Goal: Transaction & Acquisition: Purchase product/service

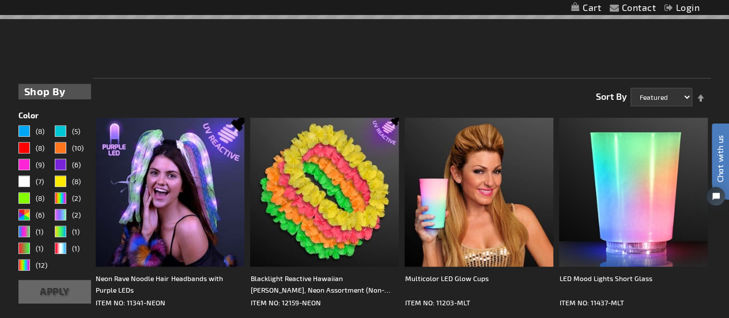
scroll to position [247, 0]
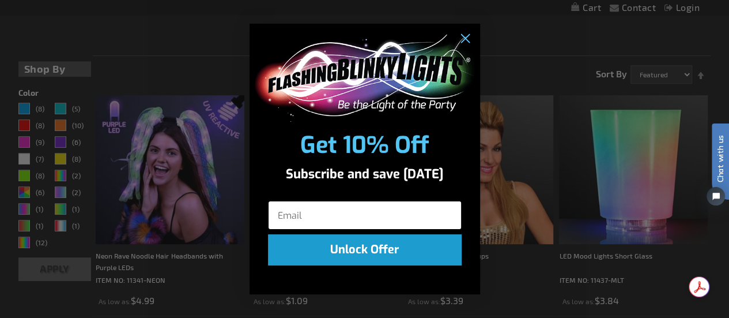
click at [282, 213] on input "Email" at bounding box center [365, 215] width 194 height 29
type input "amyjanssen@anderson5.net"
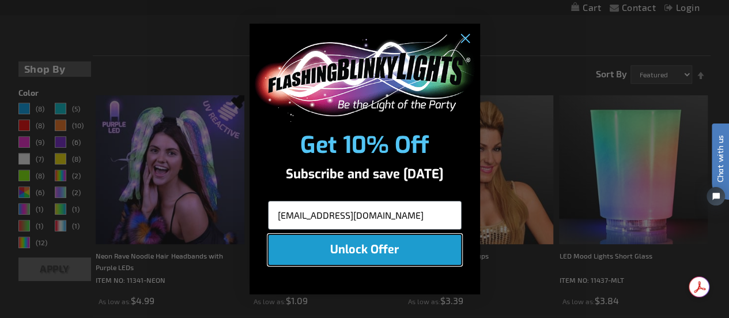
click at [359, 249] on button "Unlock Offer" at bounding box center [365, 249] width 194 height 31
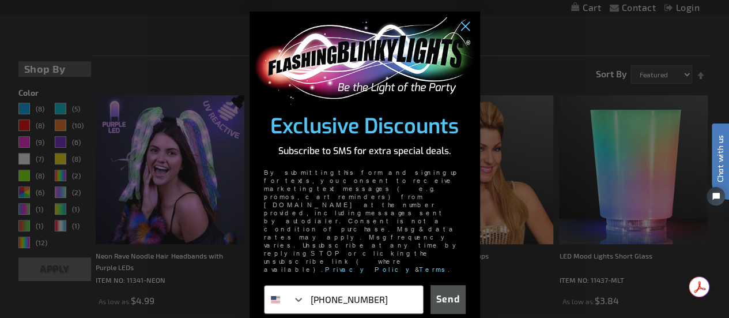
type input "864-221-0680"
click at [447, 285] on button "Send" at bounding box center [448, 299] width 35 height 29
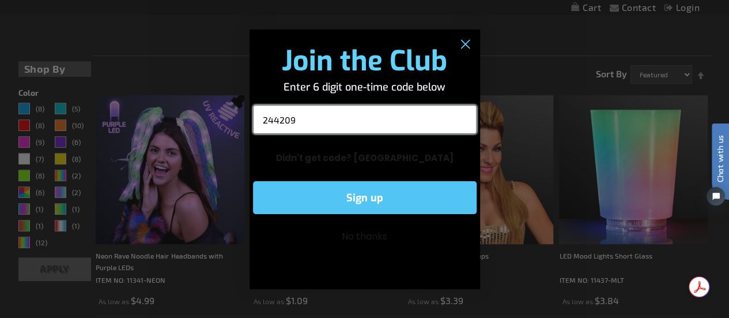
type input "244209"
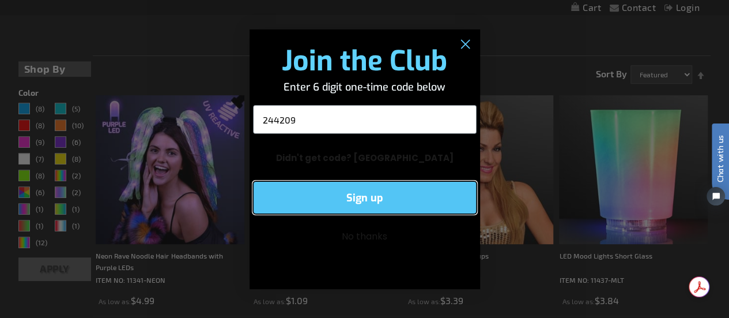
click at [359, 198] on button "Sign up" at bounding box center [365, 197] width 224 height 33
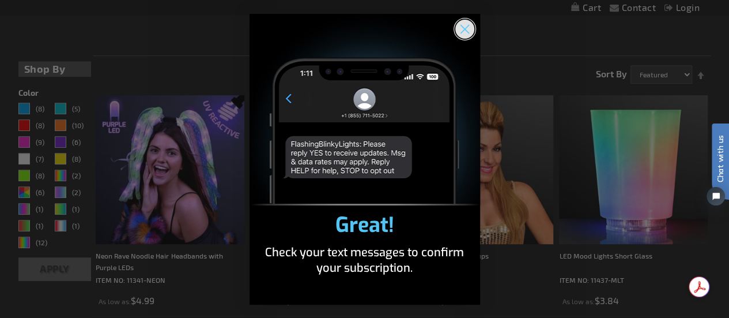
click at [464, 33] on circle "Close dialog" at bounding box center [464, 28] width 19 height 19
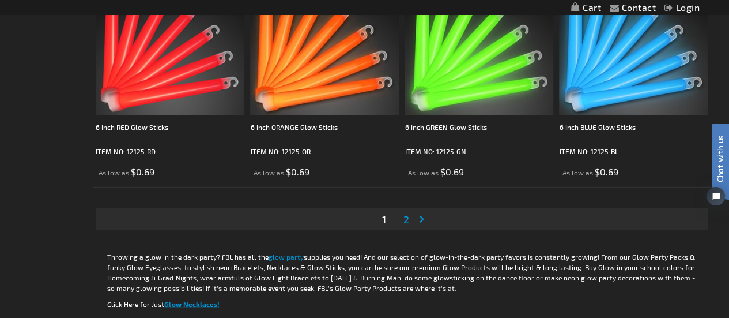
scroll to position [3622, 0]
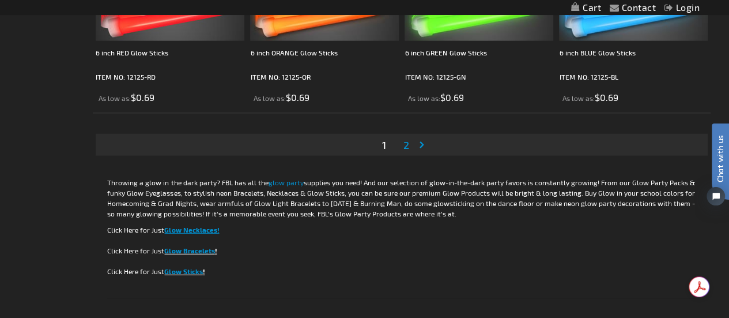
click at [404, 146] on span "2" at bounding box center [407, 144] width 6 height 13
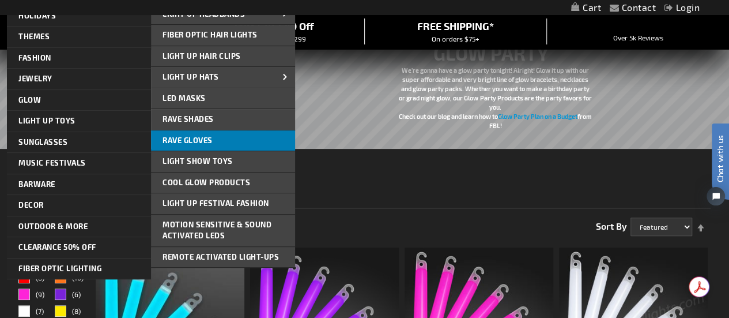
scroll to position [95, 0]
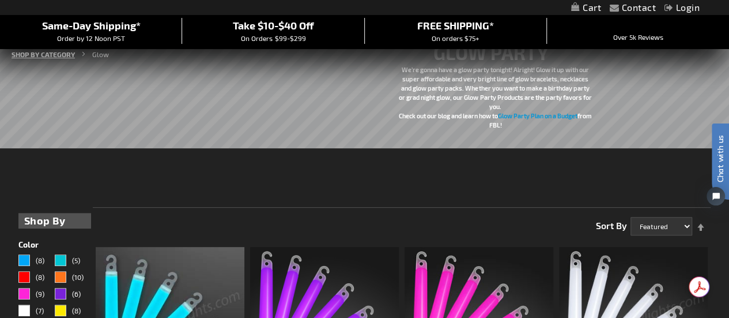
click at [57, 53] on link "SHOP BY CATEGORY" at bounding box center [43, 54] width 63 height 8
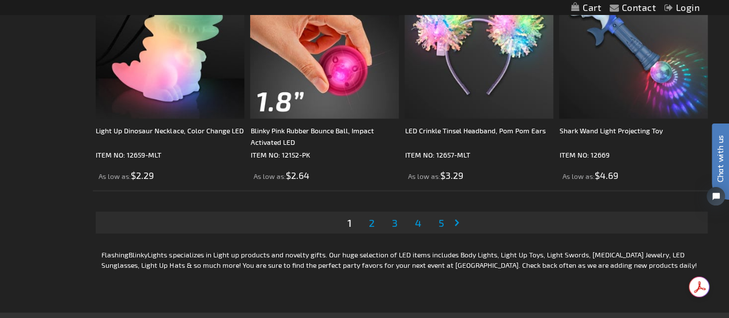
scroll to position [3444, 0]
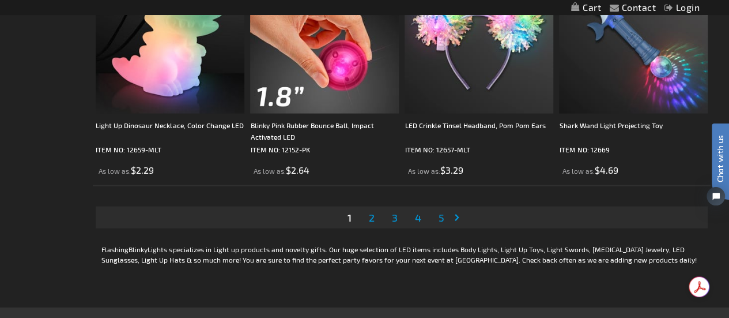
click at [455, 219] on link "Page Next" at bounding box center [459, 217] width 12 height 17
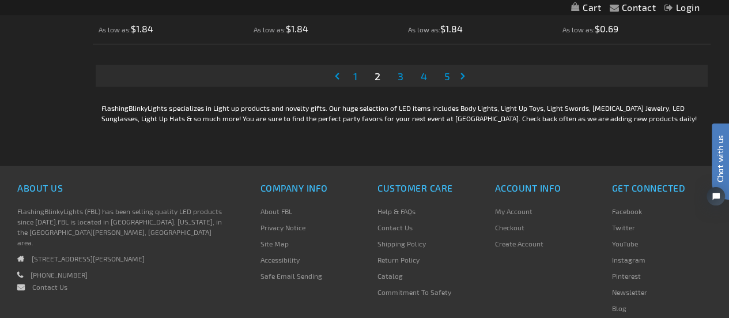
scroll to position [3600, 0]
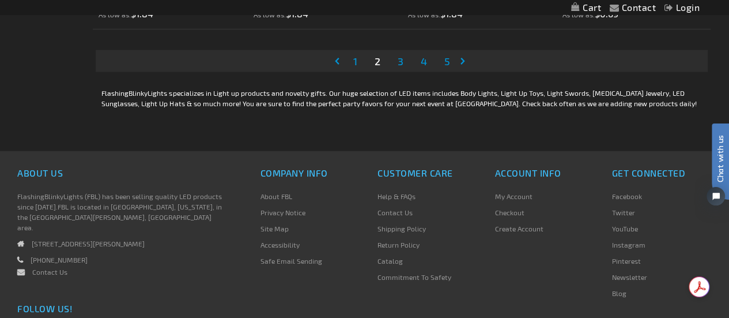
click at [401, 63] on span "3" at bounding box center [400, 61] width 6 height 13
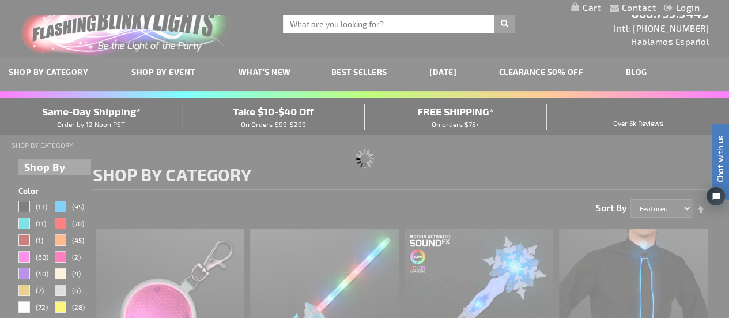
scroll to position [0, 0]
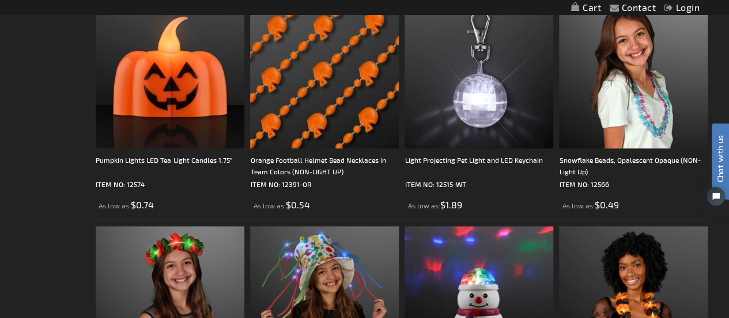
scroll to position [2759, 0]
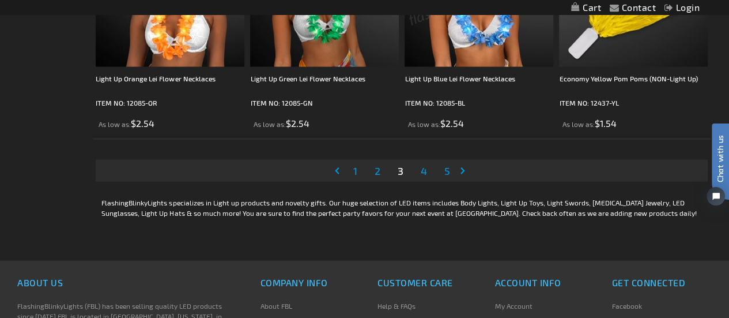
click at [423, 168] on span "4" at bounding box center [423, 170] width 6 height 13
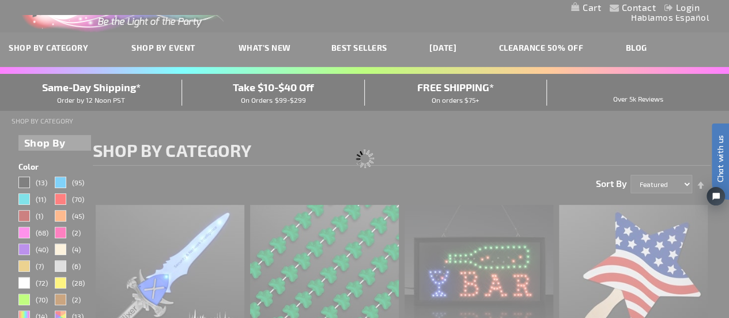
scroll to position [0, 0]
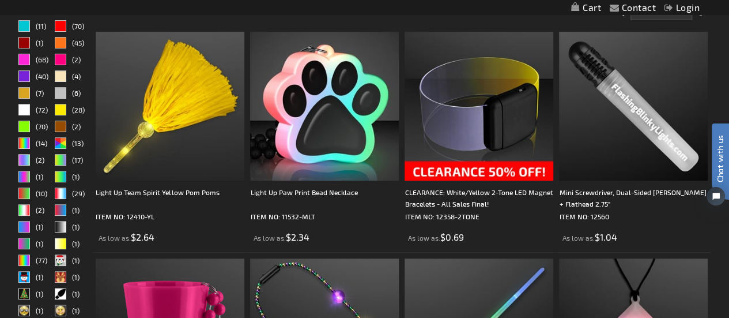
scroll to position [209, 0]
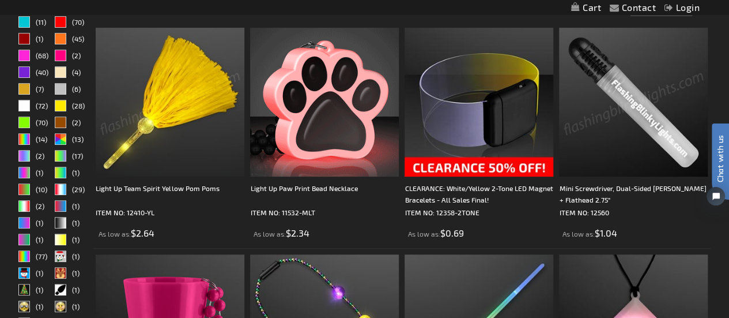
click at [178, 132] on img at bounding box center [170, 102] width 149 height 149
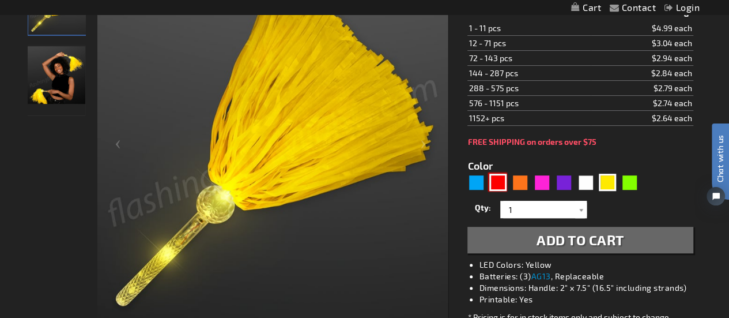
click at [494, 187] on div "Red" at bounding box center [497, 182] width 17 height 17
type input "5641"
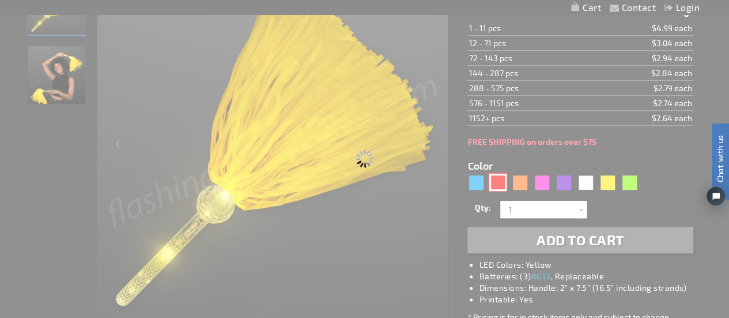
type input "12410-RD"
type input "Customize - Light Up Team Spirit Red Pom Poms - ITEM NO: 12410-RD"
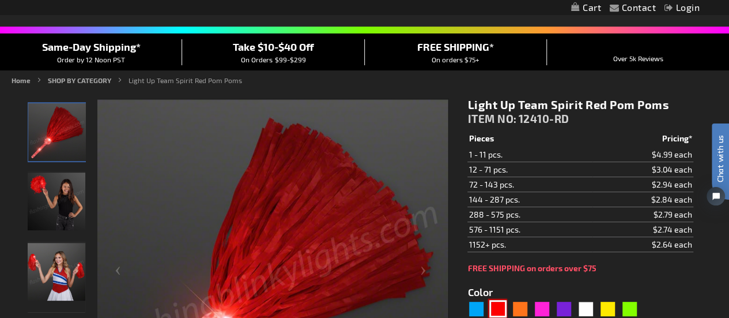
scroll to position [71, 0]
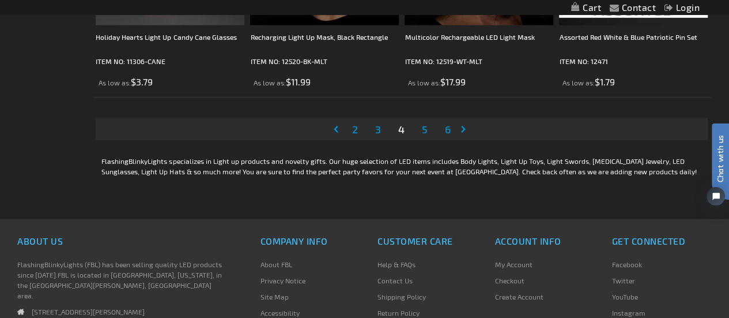
scroll to position [3525, 0]
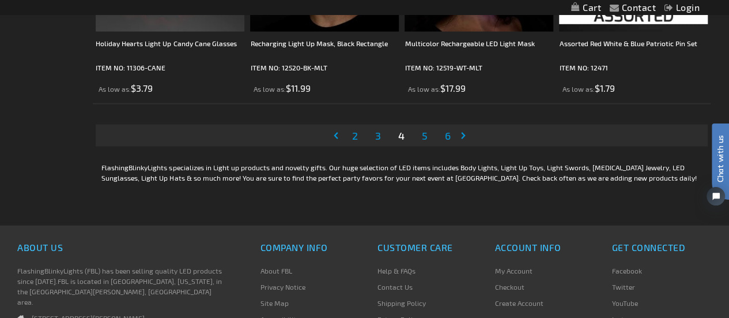
click at [423, 137] on span "5" at bounding box center [425, 135] width 6 height 13
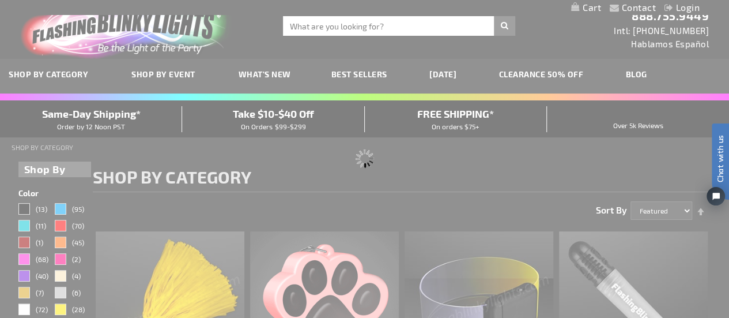
scroll to position [0, 0]
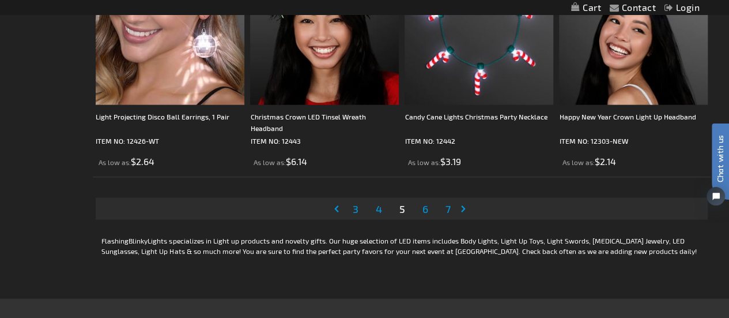
scroll to position [3453, 0]
click at [424, 213] on span "6" at bounding box center [425, 208] width 6 height 13
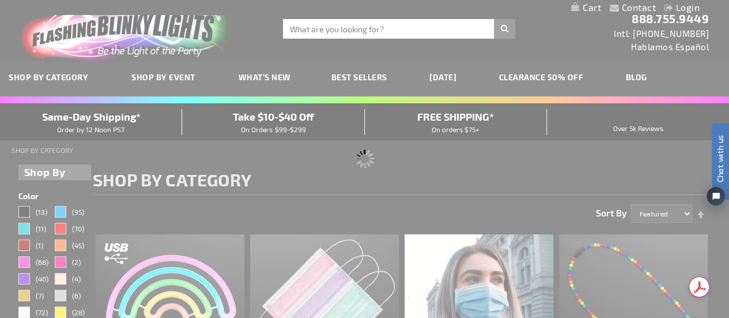
scroll to position [0, 0]
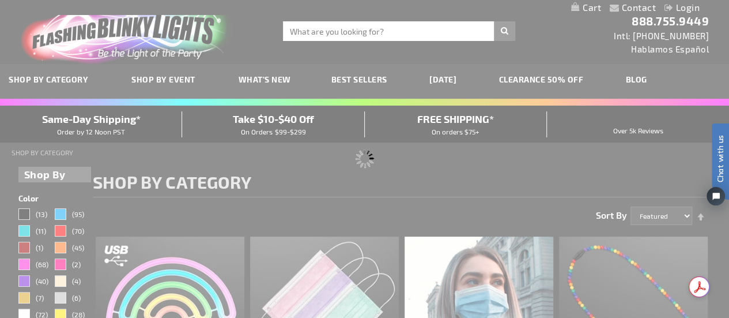
click at [651, 280] on div "Please wait..." at bounding box center [364, 159] width 729 height 318
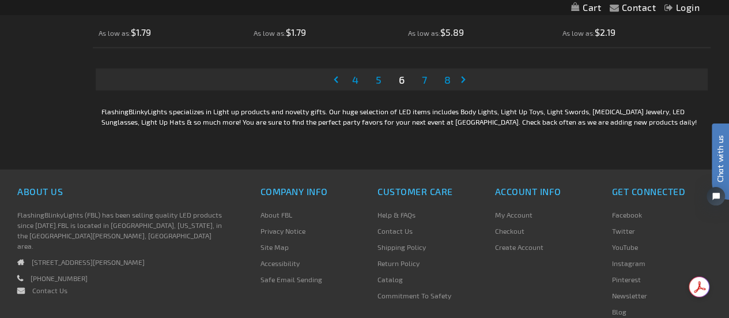
scroll to position [3586, 0]
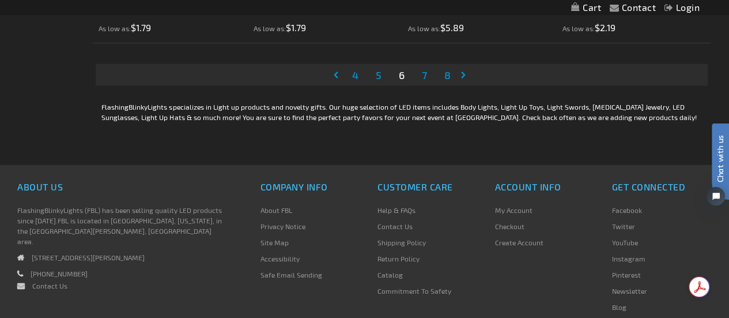
click at [423, 78] on span "7" at bounding box center [424, 75] width 5 height 13
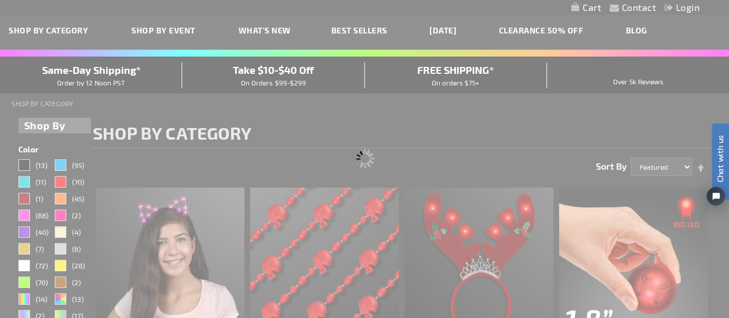
scroll to position [0, 0]
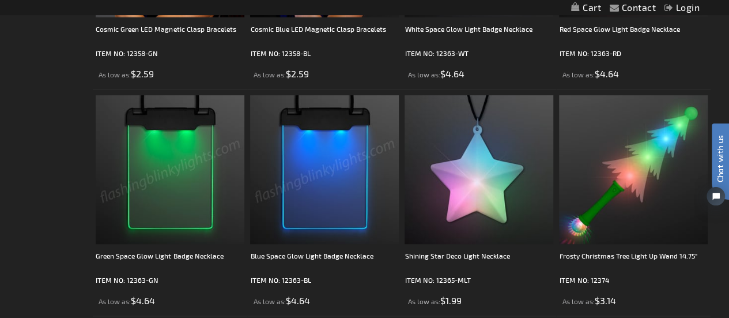
scroll to position [2466, 0]
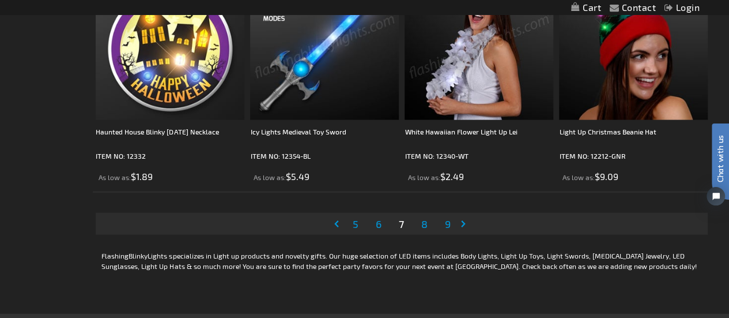
click at [425, 227] on span "8" at bounding box center [424, 223] width 6 height 13
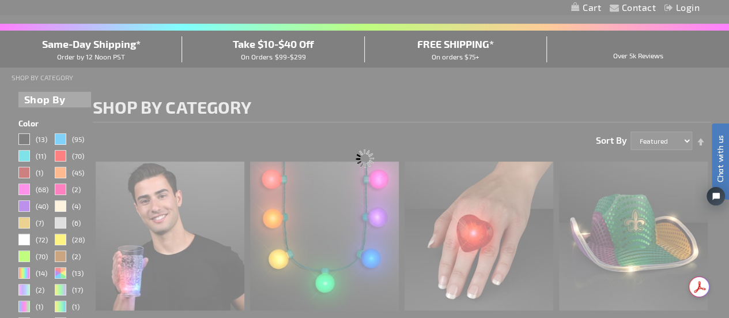
scroll to position [0, 0]
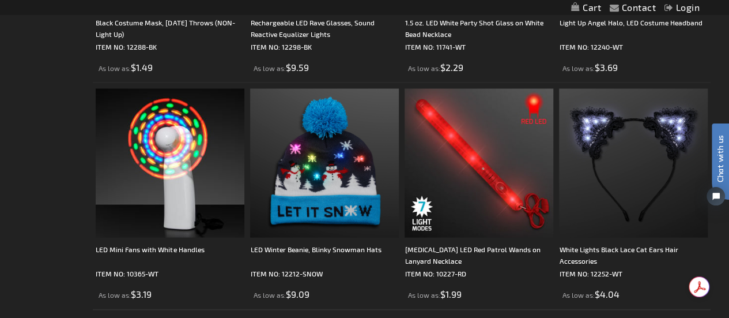
scroll to position [3321, 0]
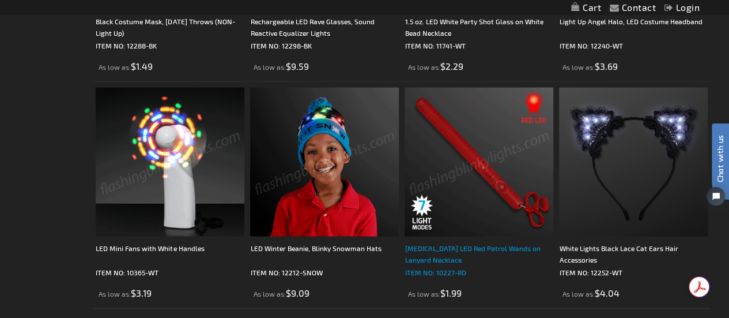
click at [453, 250] on div "Flashing LED Red Patrol Wands on Lanyard Necklace" at bounding box center [479, 253] width 149 height 23
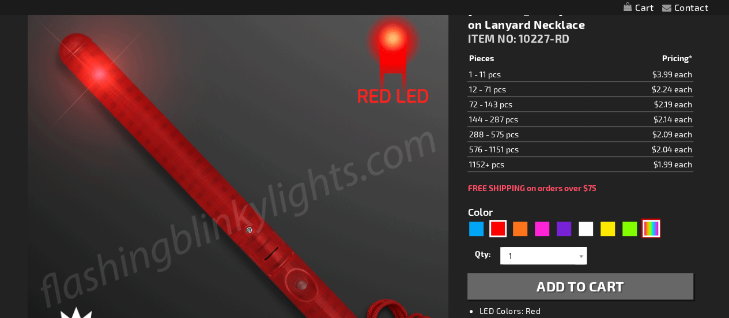
click at [649, 233] on div "Multicolor" at bounding box center [651, 228] width 17 height 17
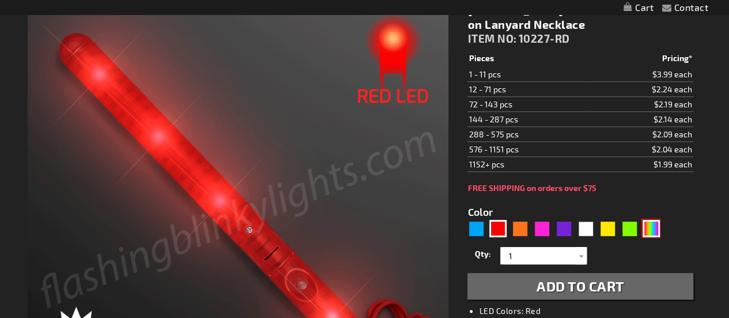
type input "5659"
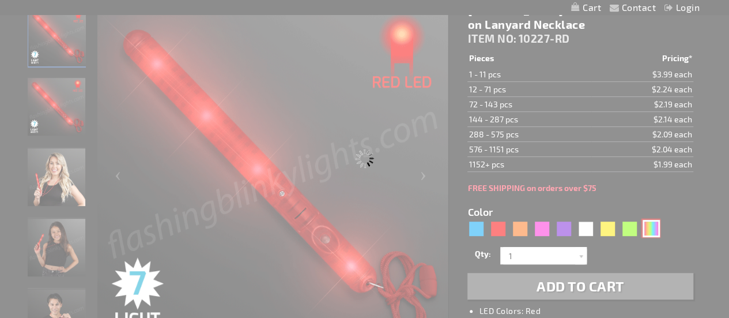
type input "10227-MLT"
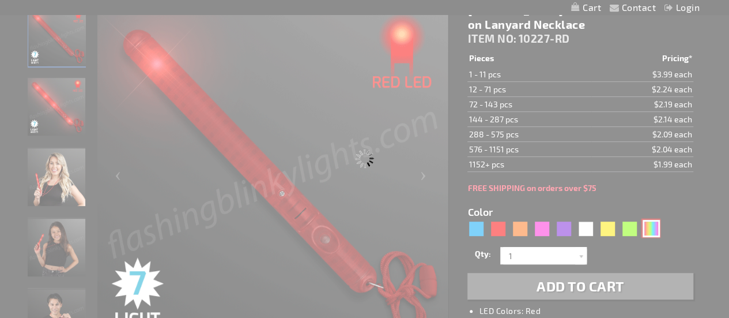
type input "Customize - Multicolor [MEDICAL_DATA] LED Wand (Patrol Wand) - ITEM NO: 10227-M…"
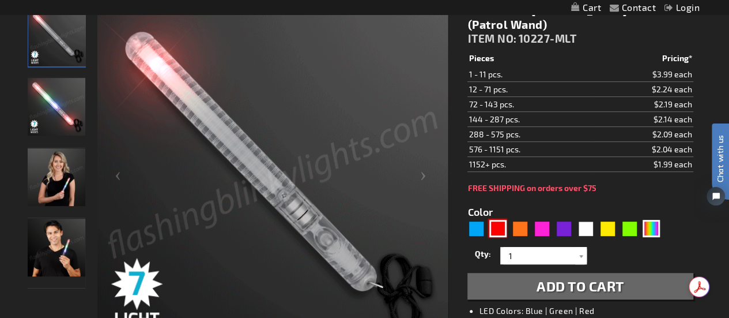
click at [496, 228] on div "Red" at bounding box center [497, 228] width 17 height 17
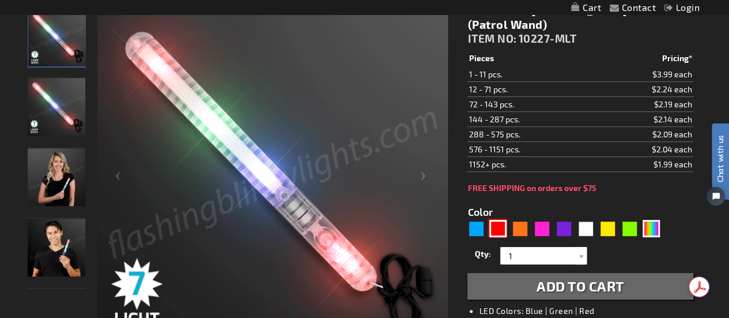
type input "5641"
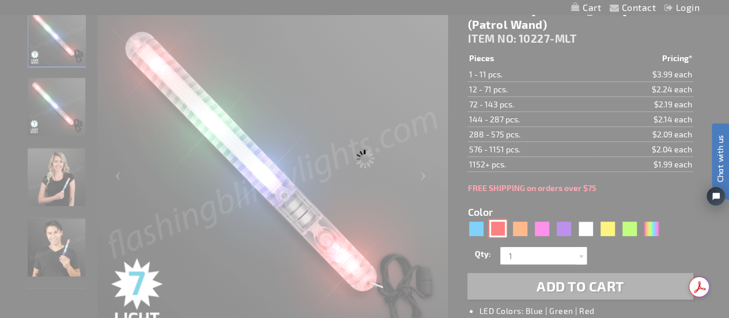
type input "10227-RD"
type input "Customize - [MEDICAL_DATA] LED Red Patrol Wands on Lanyard Necklace - ITEM NO: …"
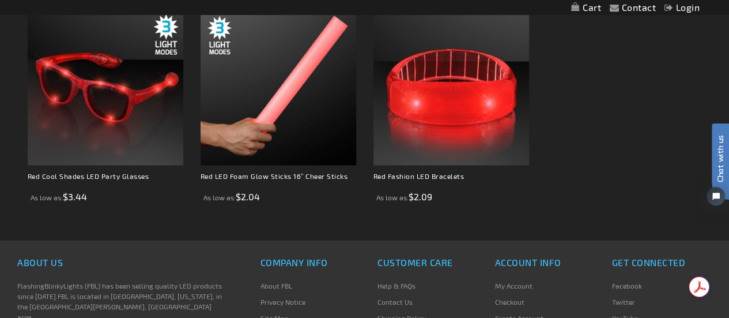
scroll to position [1024, 0]
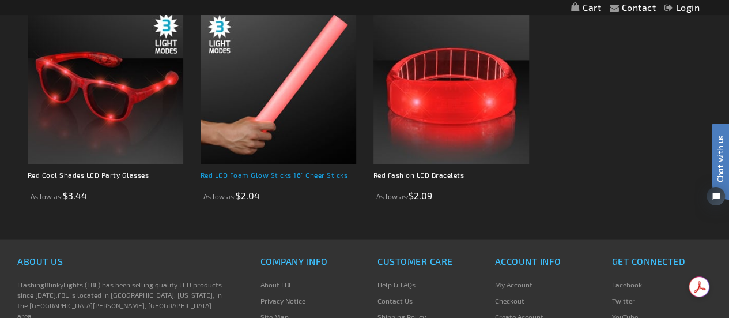
click at [307, 174] on link "Red LED Foam Glow Sticks 16” Cheer Sticks" at bounding box center [275, 174] width 148 height 8
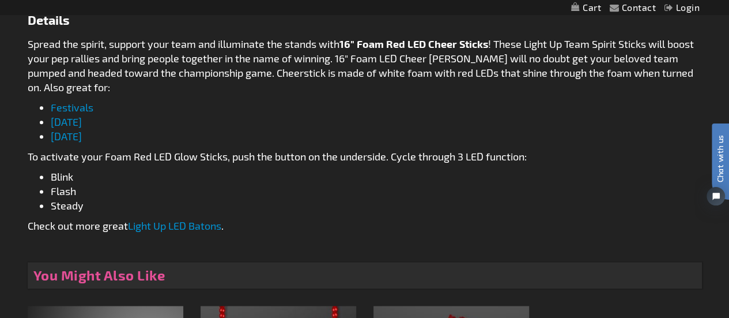
scroll to position [654, 0]
click at [82, 118] on link "[DATE]" at bounding box center [66, 122] width 31 height 13
click at [77, 125] on link "[DATE]" at bounding box center [66, 122] width 31 height 13
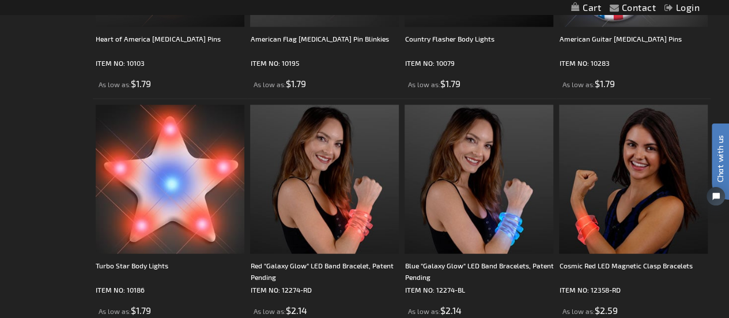
scroll to position [3644, 0]
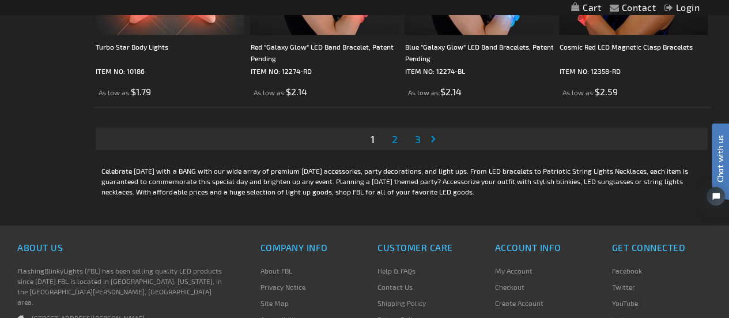
click at [414, 145] on link "Page 3" at bounding box center [418, 138] width 10 height 17
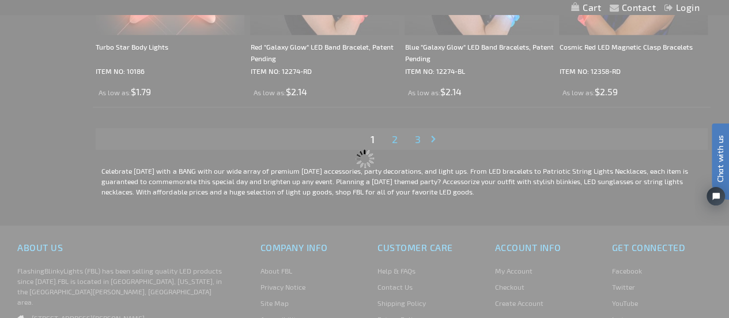
click at [398, 146] on img at bounding box center [365, 159] width 126 height 86
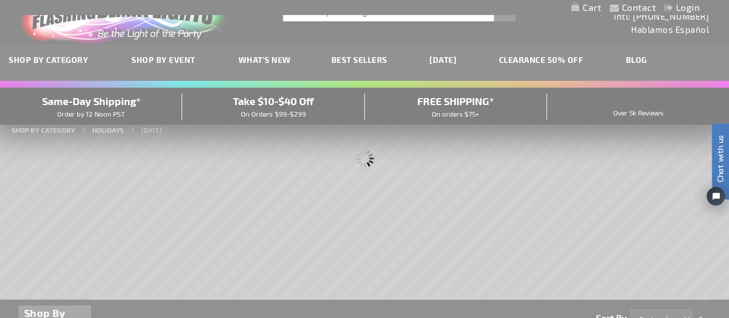
scroll to position [0, 0]
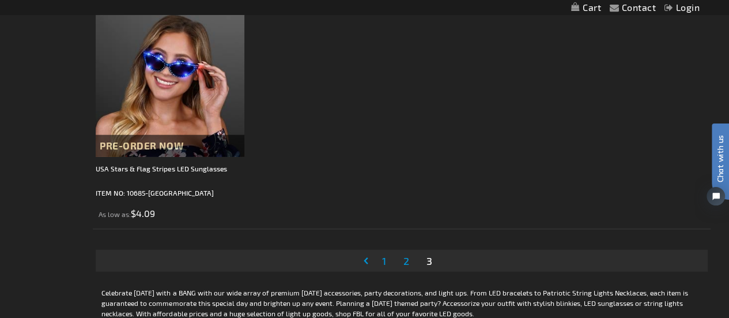
scroll to position [3523, 0]
click at [404, 261] on span "2" at bounding box center [407, 260] width 6 height 13
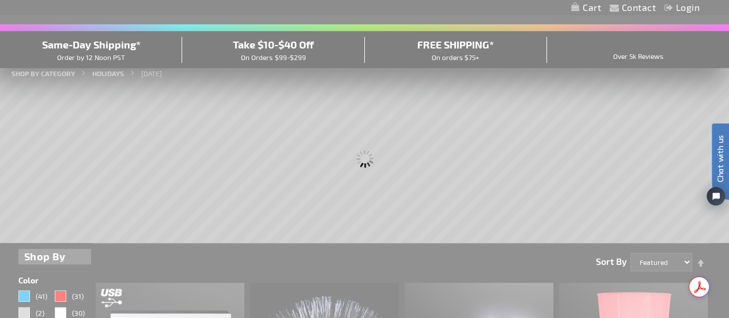
scroll to position [32, 0]
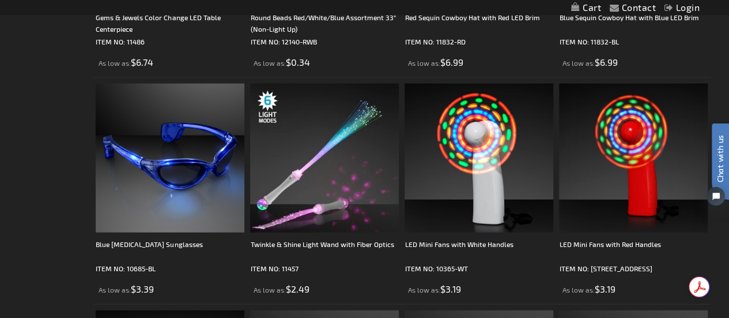
scroll to position [1427, 0]
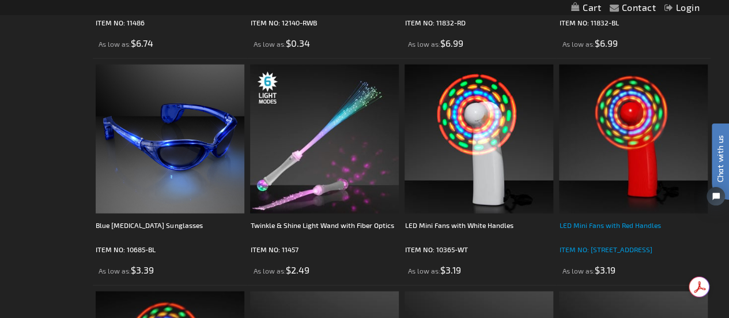
click at [643, 226] on div "LED Mini Fans with Red Handles" at bounding box center [633, 230] width 149 height 23
